Goal: Task Accomplishment & Management: Complete application form

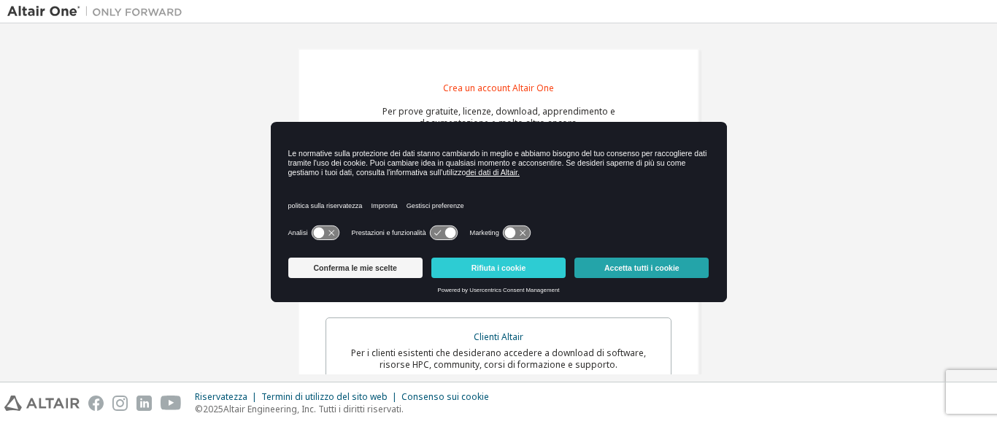
click at [666, 265] on font "Accetta tutti i cookie" at bounding box center [641, 268] width 75 height 9
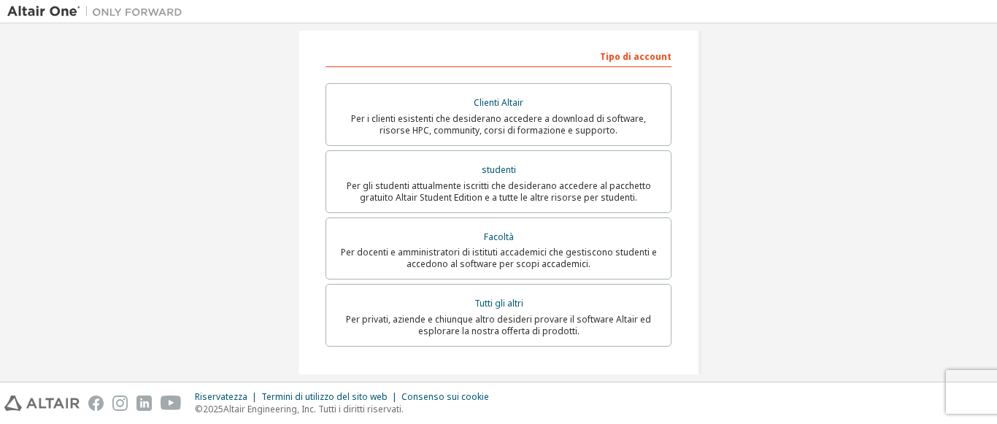
scroll to position [232, 0]
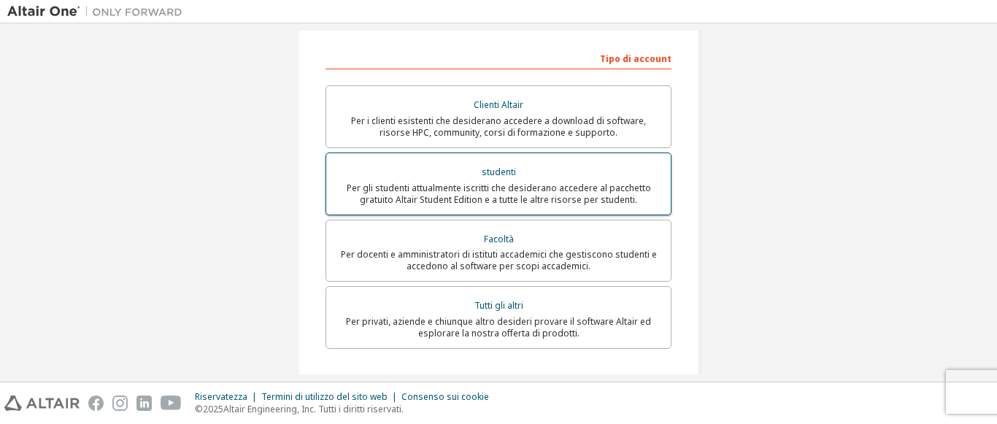
click at [620, 188] on font "Per gli studenti attualmente iscritti che desiderano accedere al pacchetto grat…" at bounding box center [499, 194] width 304 height 24
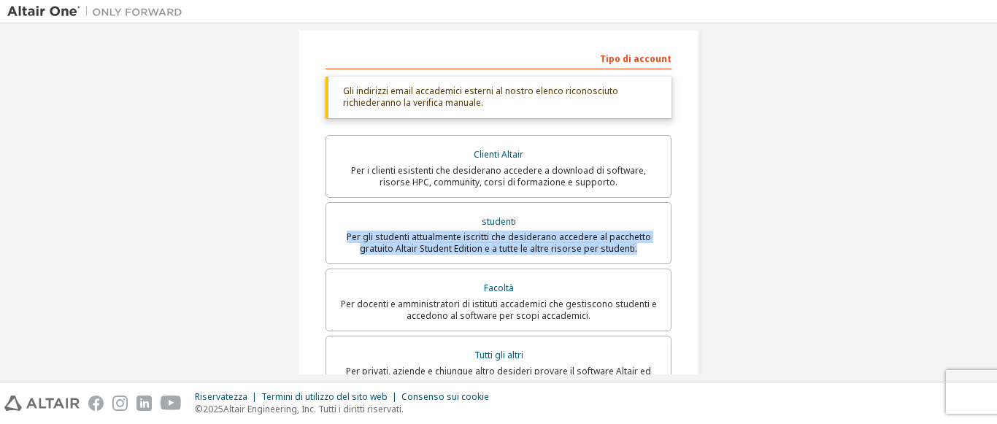
drag, startPoint x: 981, startPoint y: 226, endPoint x: 980, endPoint y: 245, distance: 19.0
click at [980, 245] on div "Crea un account Altair One Per prove gratuite, licenze, download, apprendimento…" at bounding box center [498, 218] width 983 height 838
click at [995, 247] on div "Crea un account Altair One Per prove gratuite, licenze, download, apprendimento…" at bounding box center [498, 202] width 997 height 358
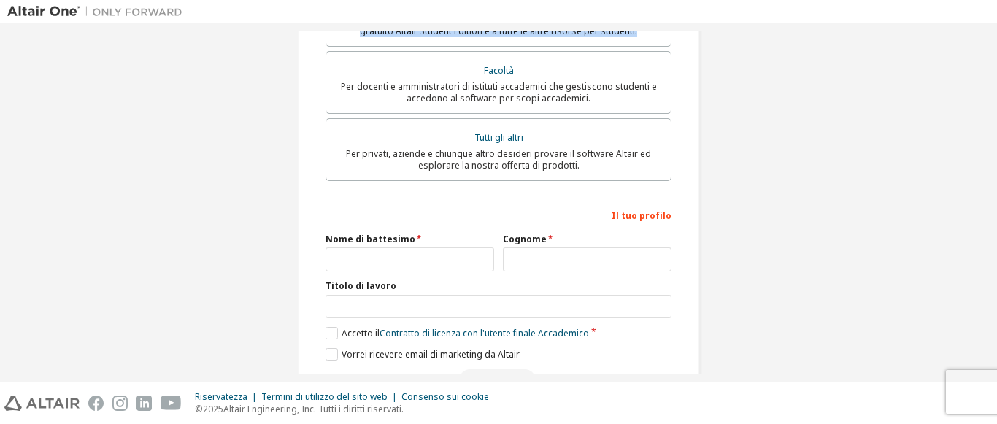
scroll to position [469, 0]
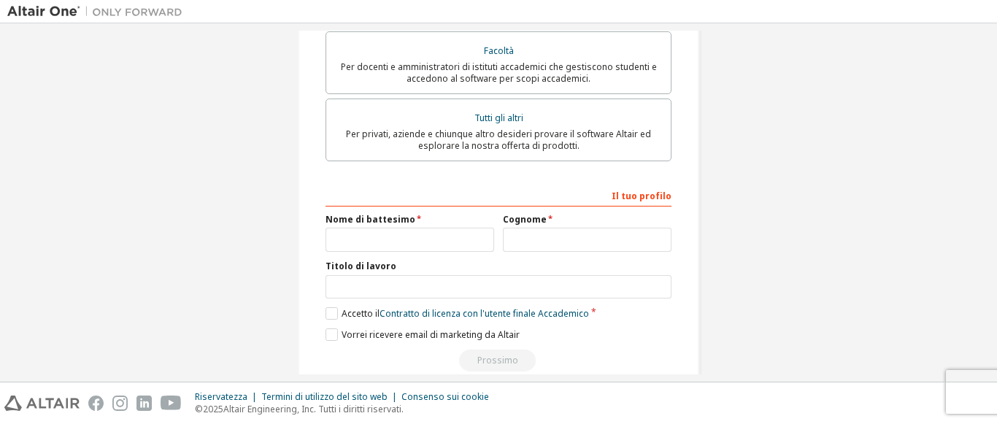
click at [429, 227] on div "Nome di battesimo" at bounding box center [409, 233] width 177 height 38
click at [423, 242] on input "text" at bounding box center [410, 240] width 169 height 24
type input "******"
click at [515, 228] on input "text" at bounding box center [587, 240] width 169 height 24
type input "**********"
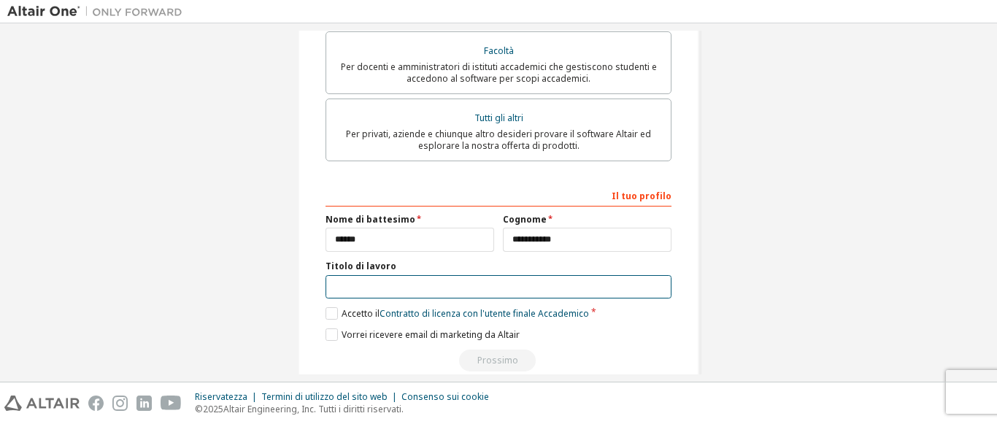
click at [481, 280] on input "text" at bounding box center [499, 287] width 346 height 24
type input "********"
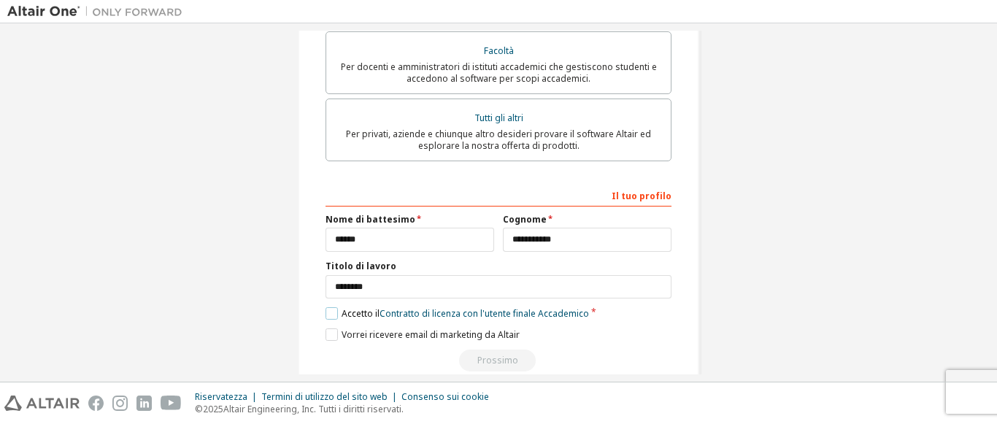
click at [332, 310] on label "Accetto il Contratto di licenza con l'utente finale Accademico" at bounding box center [458, 313] width 264 height 12
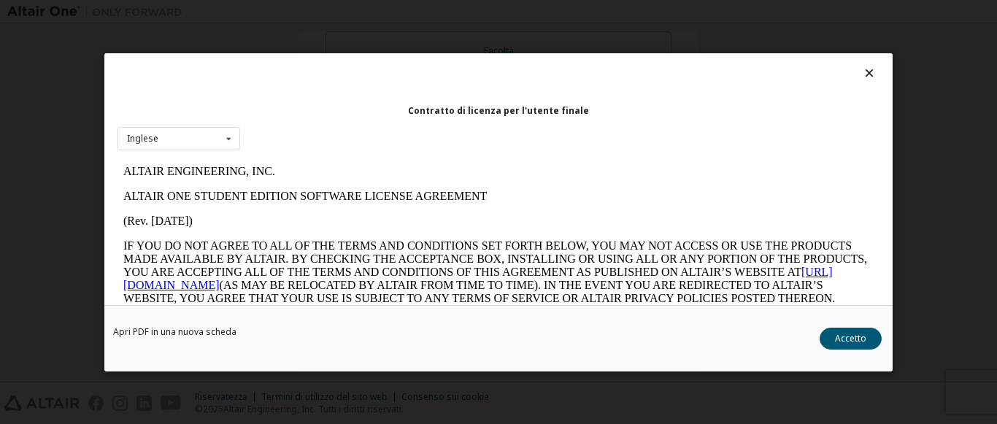
scroll to position [0, 0]
click at [231, 142] on icon at bounding box center [229, 138] width 18 height 23
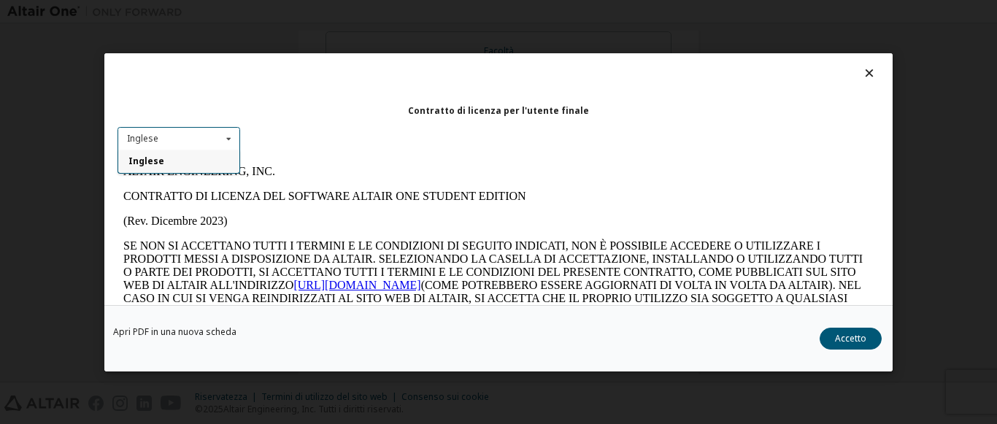
click at [231, 154] on div "Inglese" at bounding box center [178, 161] width 121 height 23
click at [837, 331] on button "Accetto" at bounding box center [851, 338] width 62 height 22
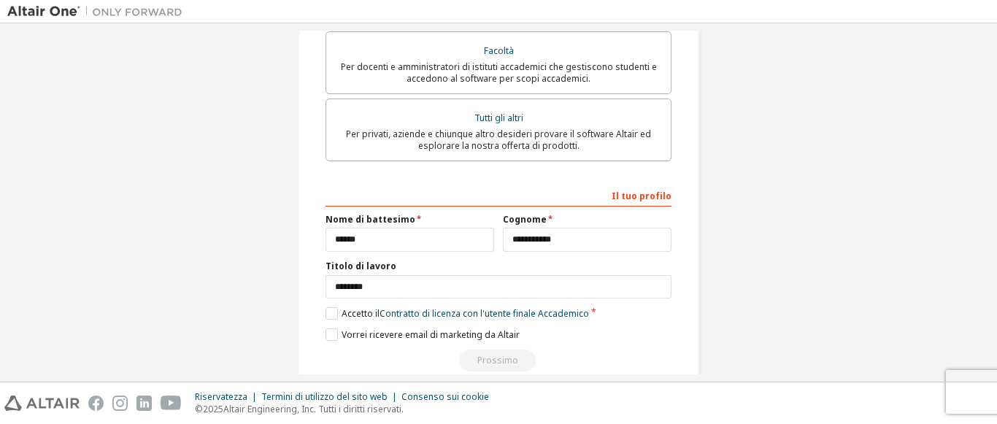
click at [511, 355] on div "Prossimo" at bounding box center [499, 361] width 346 height 22
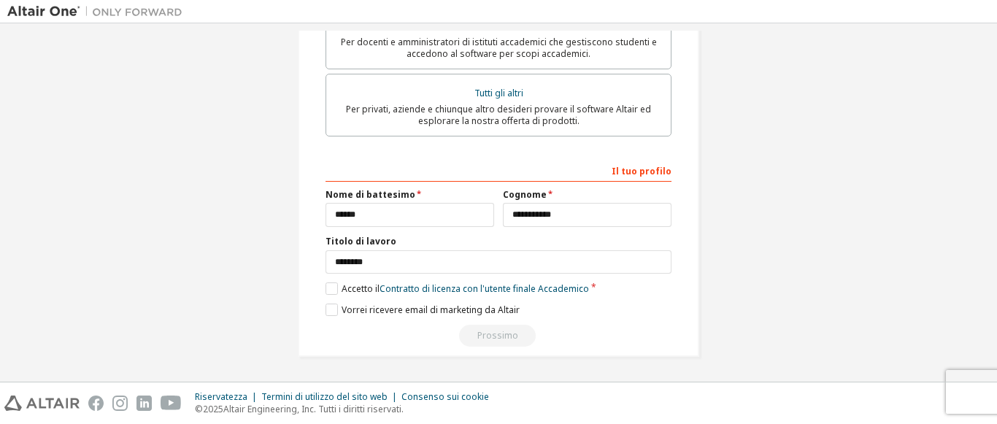
click at [517, 335] on div "Prossimo" at bounding box center [499, 336] width 346 height 22
click at [516, 335] on div "Prossimo" at bounding box center [499, 336] width 346 height 22
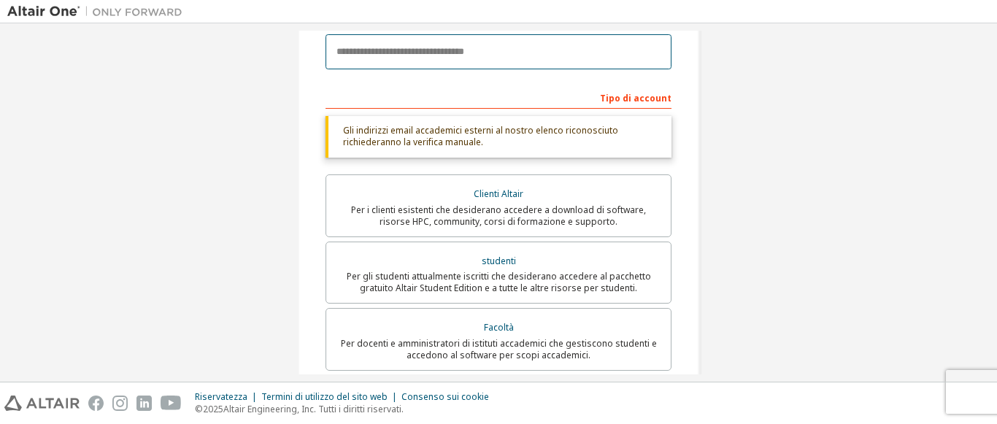
click at [550, 58] on input "email" at bounding box center [499, 51] width 346 height 35
click at [525, 51] on input "**********" at bounding box center [499, 51] width 346 height 35
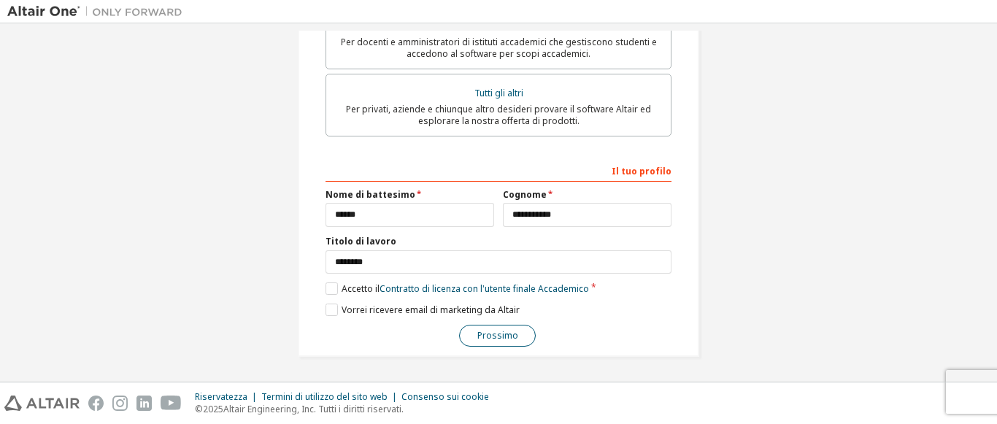
type input "**********"
click at [466, 334] on button "Prossimo" at bounding box center [497, 336] width 77 height 22
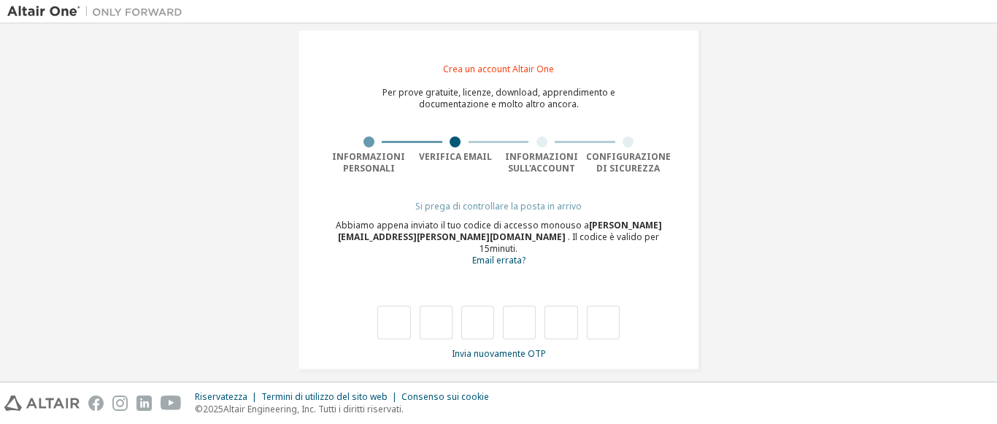
type input "*"
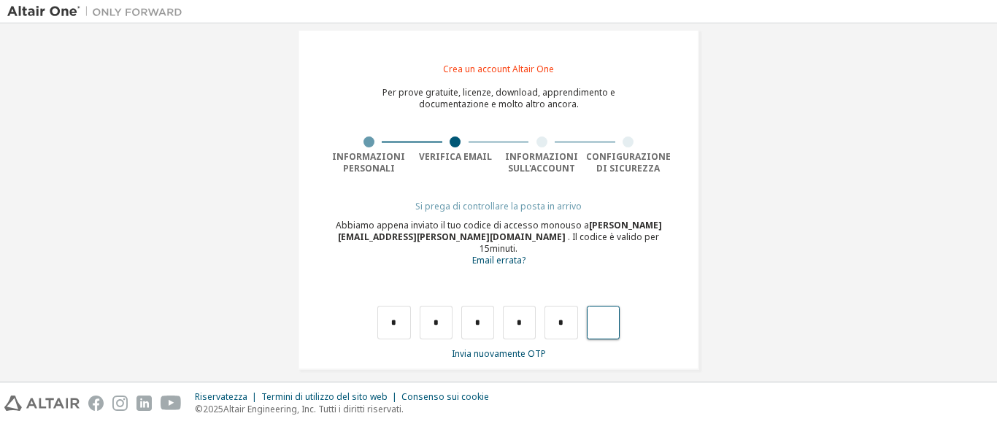
type input "*"
